Goal: Find specific page/section: Find specific page/section

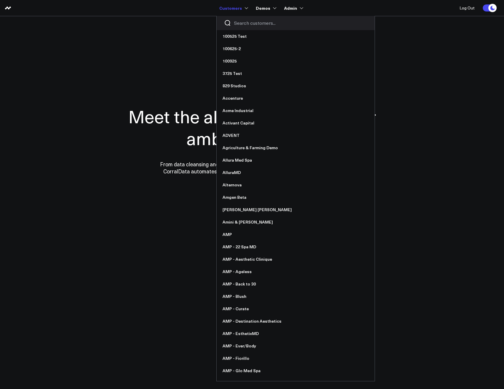
click at [240, 20] on input "Search customers input" at bounding box center [300, 23] width 133 height 6
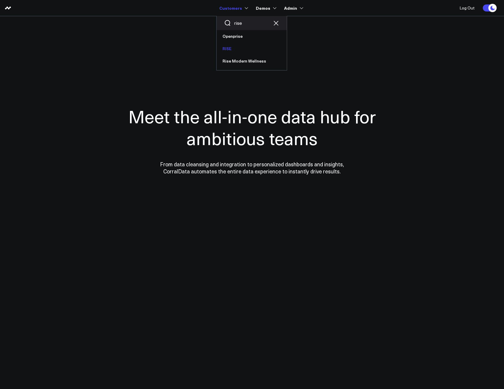
type input "rise"
click at [233, 44] on link "RISE" at bounding box center [252, 48] width 70 height 12
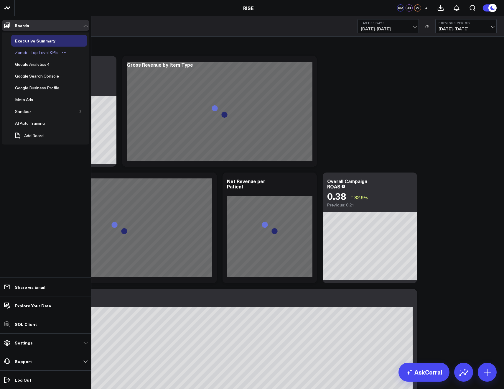
click at [27, 50] on div "Zenoti - Top Level KPIs" at bounding box center [37, 52] width 46 height 7
